Goal: Information Seeking & Learning: Learn about a topic

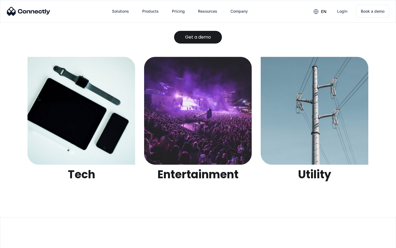
scroll to position [1736, 0]
